Goal: Transaction & Acquisition: Purchase product/service

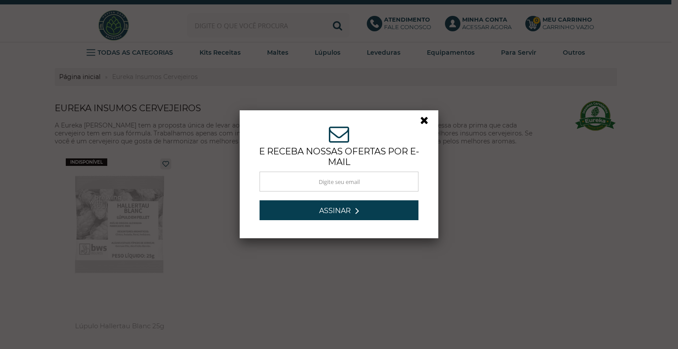
click at [422, 118] on link at bounding box center [428, 123] width 16 height 16
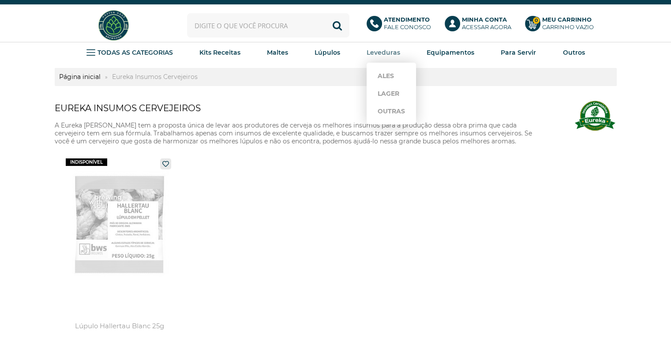
click at [388, 52] on strong "Leveduras" at bounding box center [384, 53] width 34 height 8
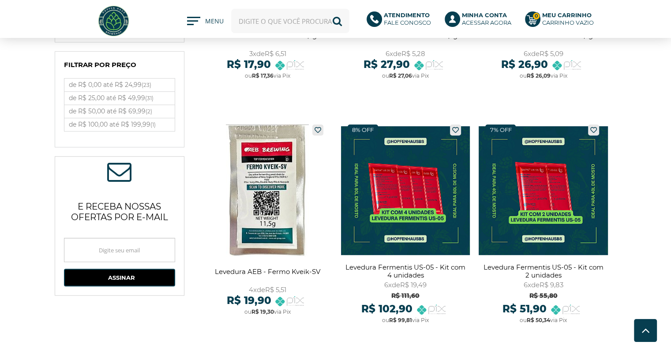
scroll to position [309, 0]
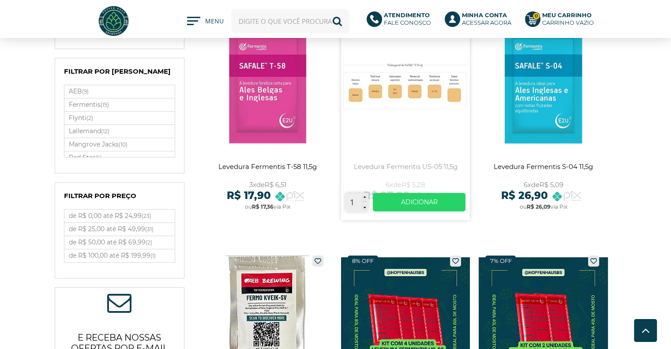
click at [397, 106] on link at bounding box center [405, 117] width 129 height 205
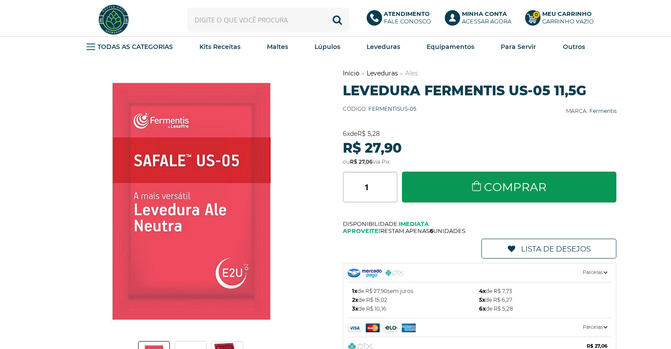
scroll to position [177, 0]
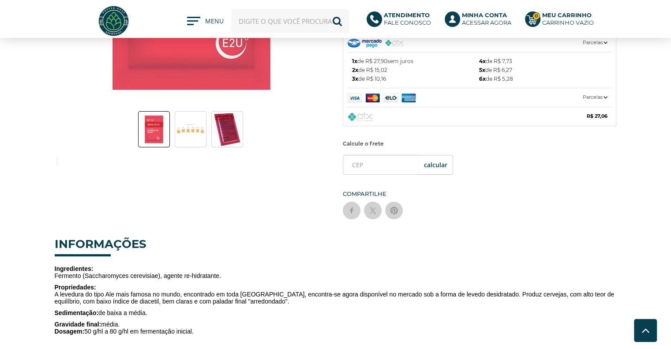
click at [186, 129] on img at bounding box center [190, 129] width 31 height 12
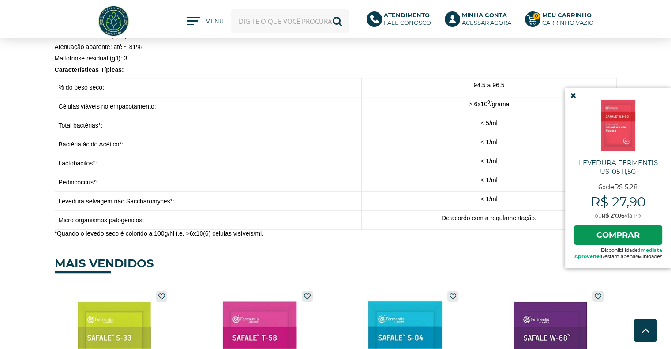
scroll to position [618, 0]
click at [571, 98] on icon at bounding box center [574, 96] width 6 height 8
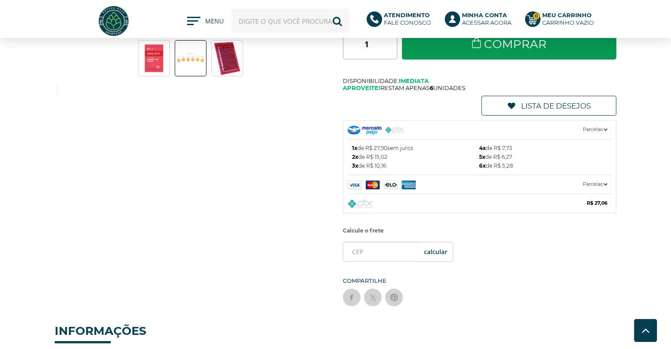
scroll to position [0, 0]
